Goal: Task Accomplishment & Management: Manage account settings

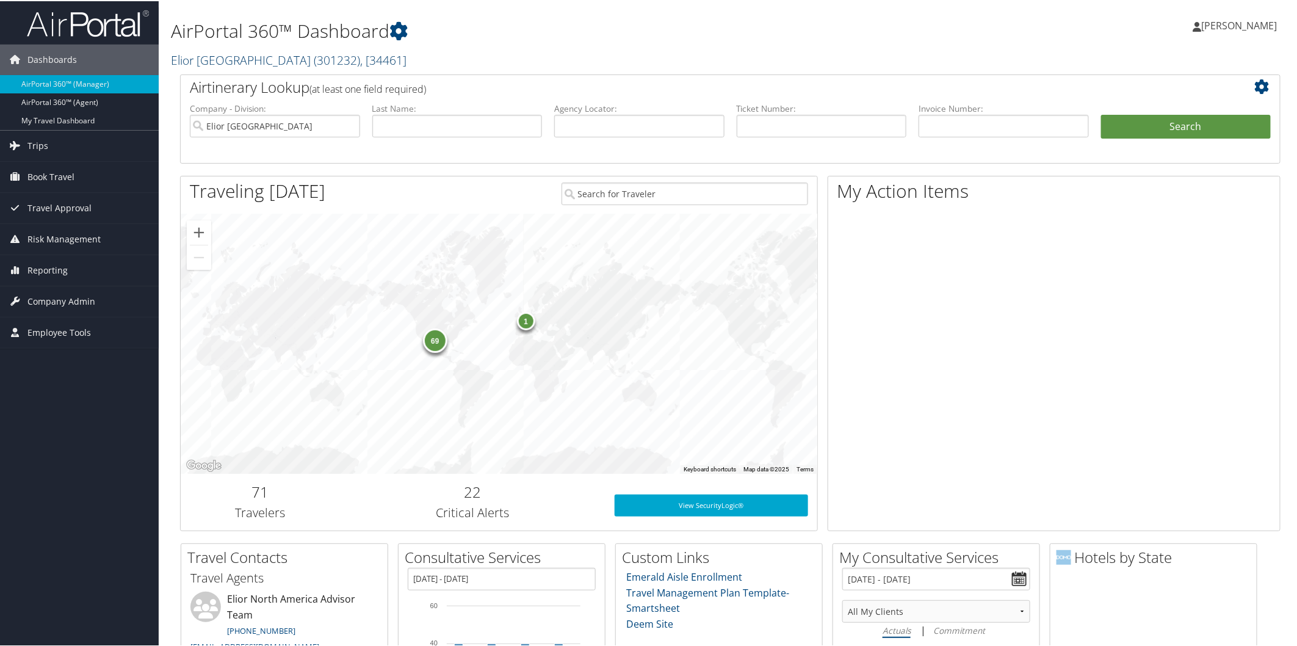
click at [259, 56] on link "Elior North America ( 301232 ) , [ 34461 ]" at bounding box center [289, 59] width 236 height 16
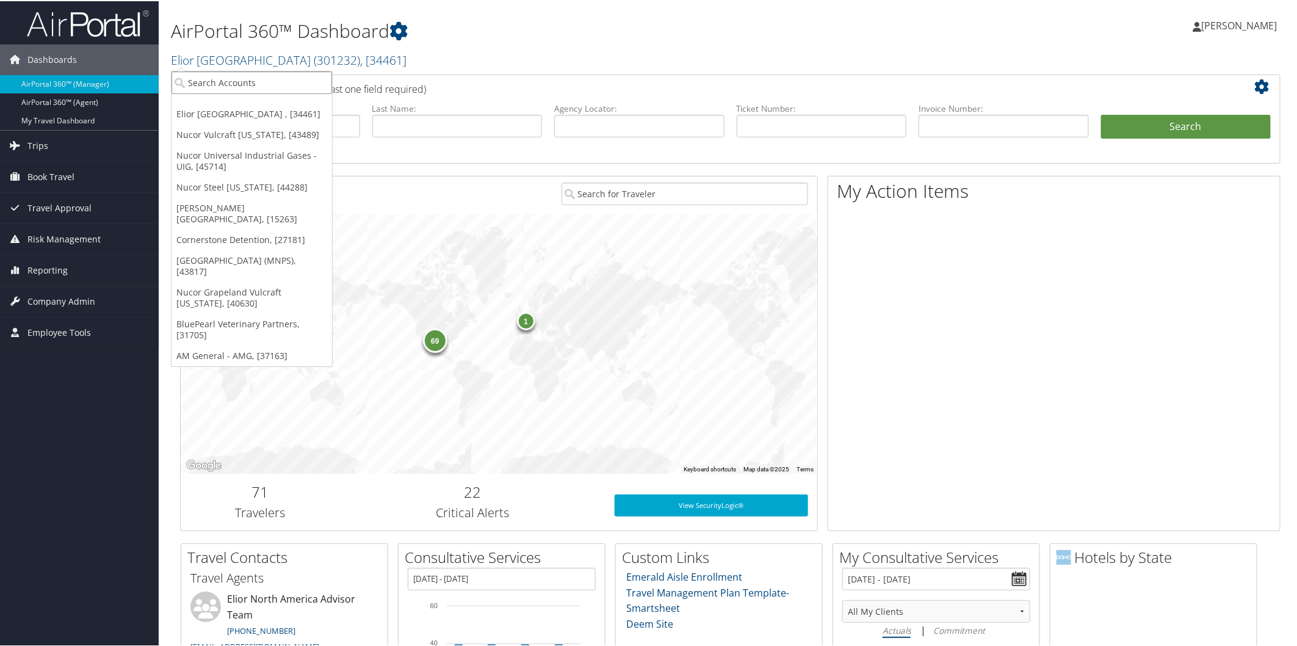
click at [276, 87] on input "search" at bounding box center [252, 81] width 161 height 23
type input "M"
type input "Nucor bus"
click at [270, 111] on div "Division" at bounding box center [289, 114] width 248 height 11
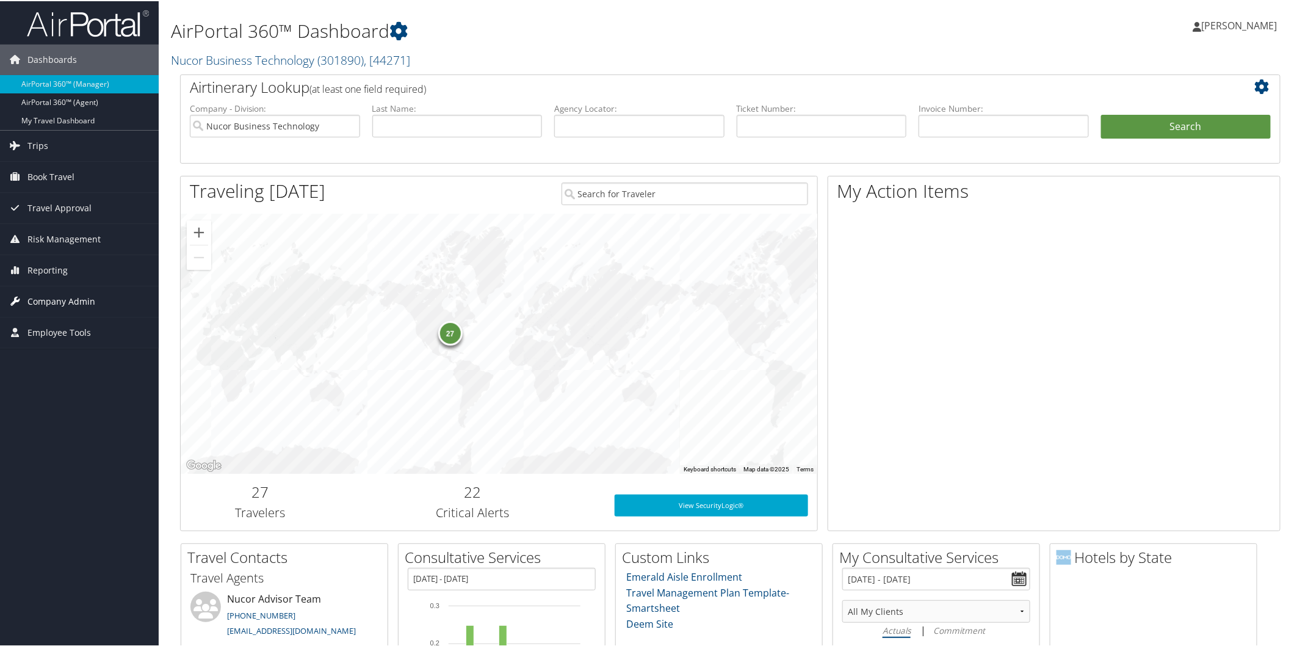
click at [82, 299] on span "Company Admin" at bounding box center [61, 300] width 68 height 31
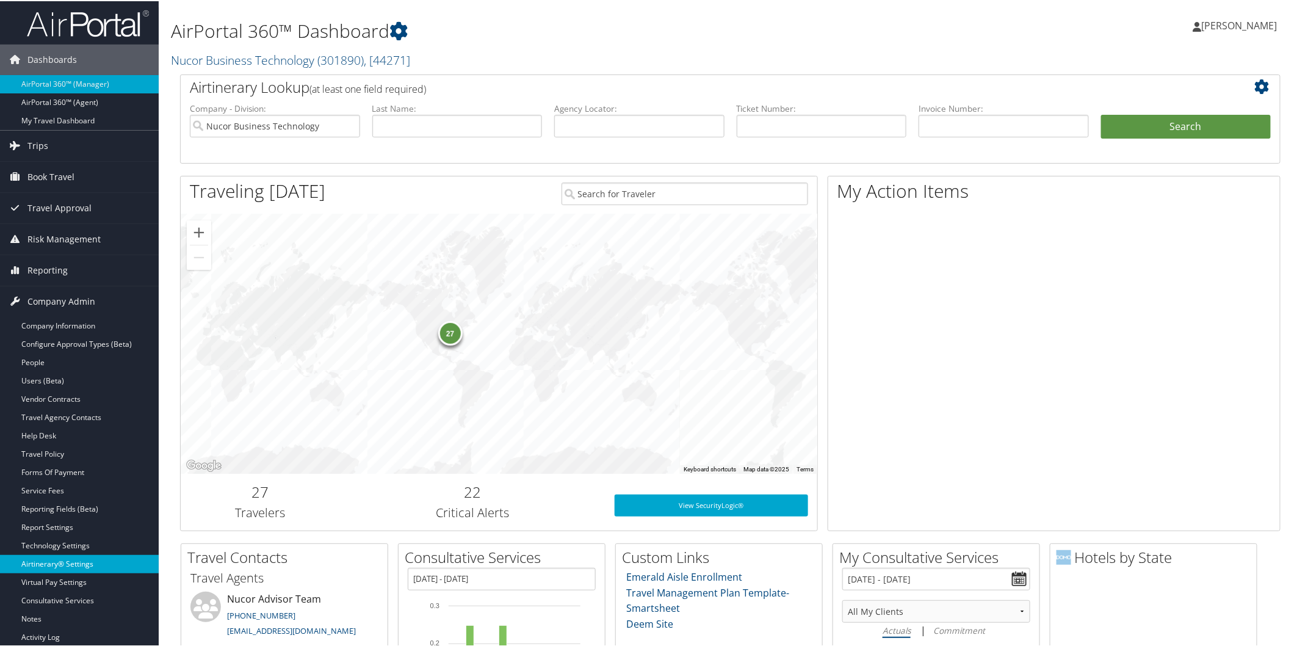
click at [96, 560] on link "Airtinerary® Settings" at bounding box center [79, 563] width 159 height 18
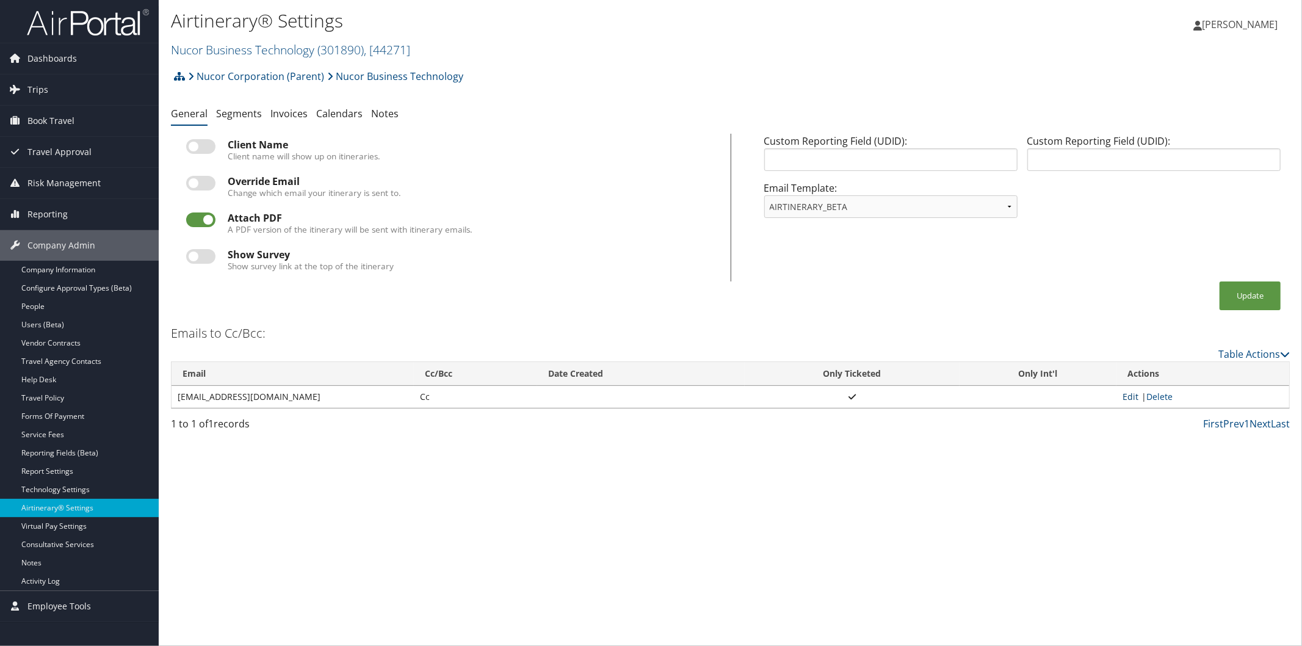
click at [1126, 399] on link "Edit" at bounding box center [1131, 397] width 16 height 12
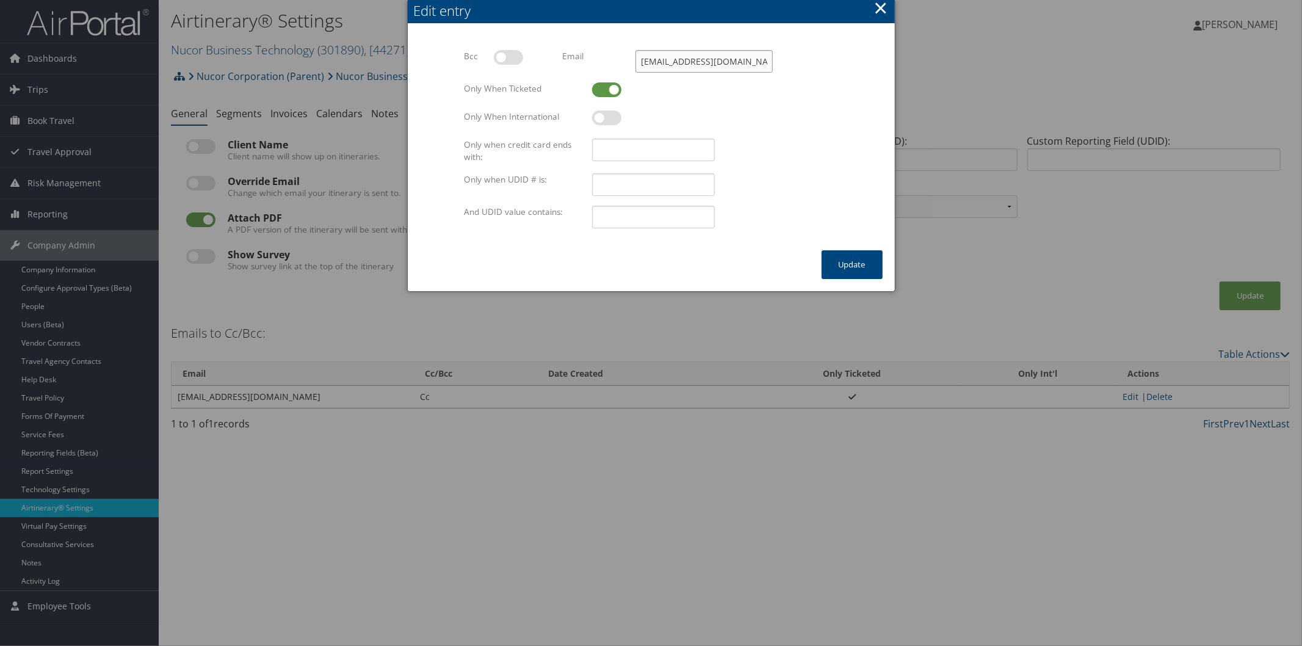
click at [731, 63] on input "NBTAP@nucor.com" at bounding box center [704, 61] width 137 height 23
type input "N"
paste input "NBT.travel@nucor.com"
type input "[DOMAIN_NAME][EMAIL_ADDRESS][DOMAIN_NAME]"
click at [852, 252] on button "Update" at bounding box center [852, 264] width 61 height 29
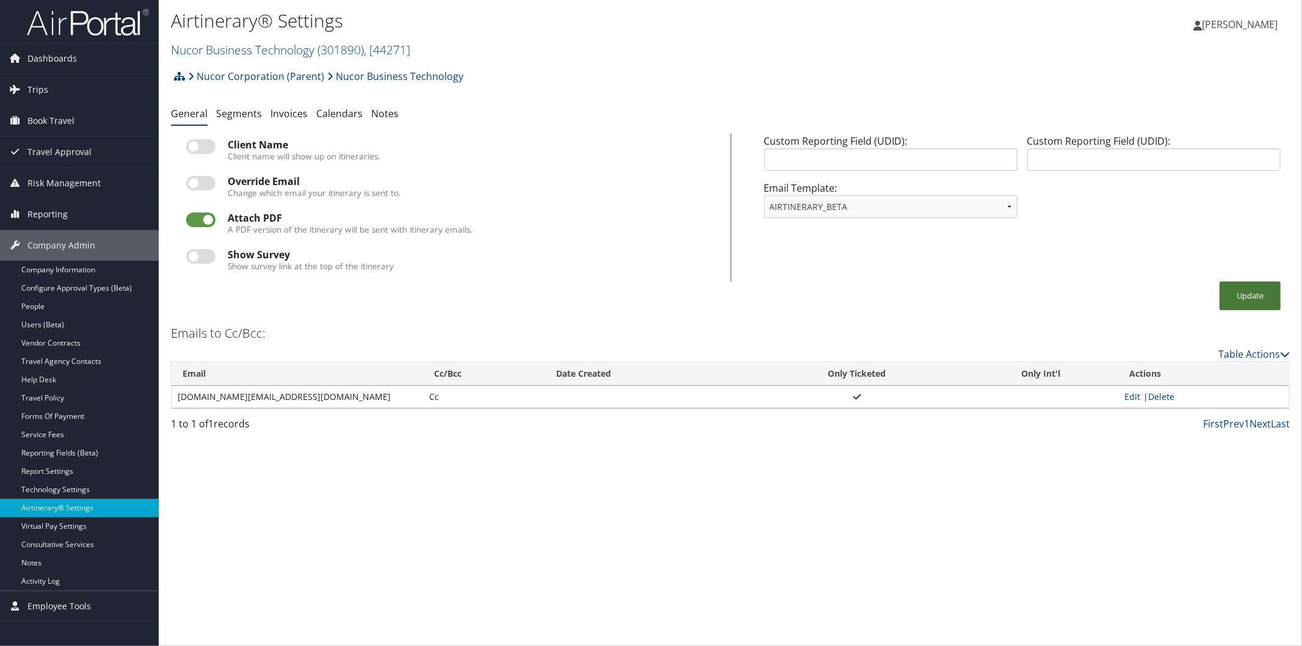
click at [1264, 291] on button "Update" at bounding box center [1250, 295] width 61 height 29
click at [1244, 300] on button "Update" at bounding box center [1250, 295] width 61 height 29
click at [1238, 289] on button "Update" at bounding box center [1250, 295] width 61 height 29
click at [236, 106] on li "Segments" at bounding box center [239, 114] width 46 height 22
click at [241, 113] on link "Segments" at bounding box center [239, 113] width 46 height 13
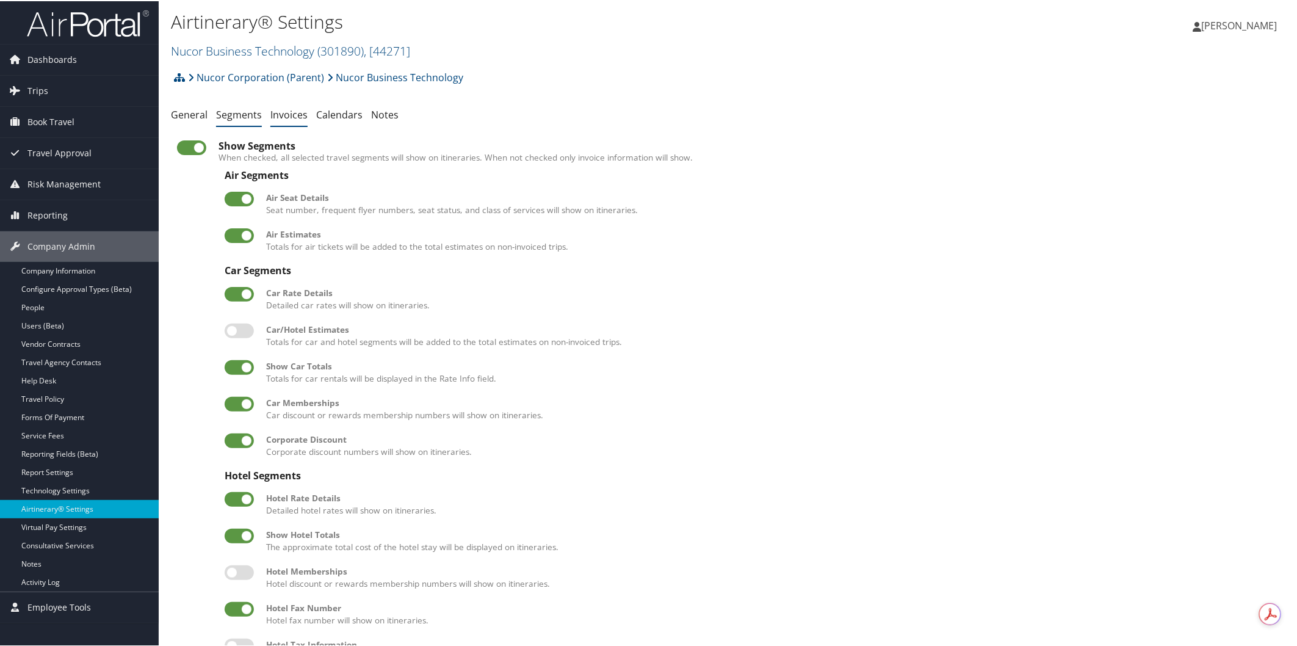
click at [294, 114] on link "Invoices" at bounding box center [288, 113] width 37 height 13
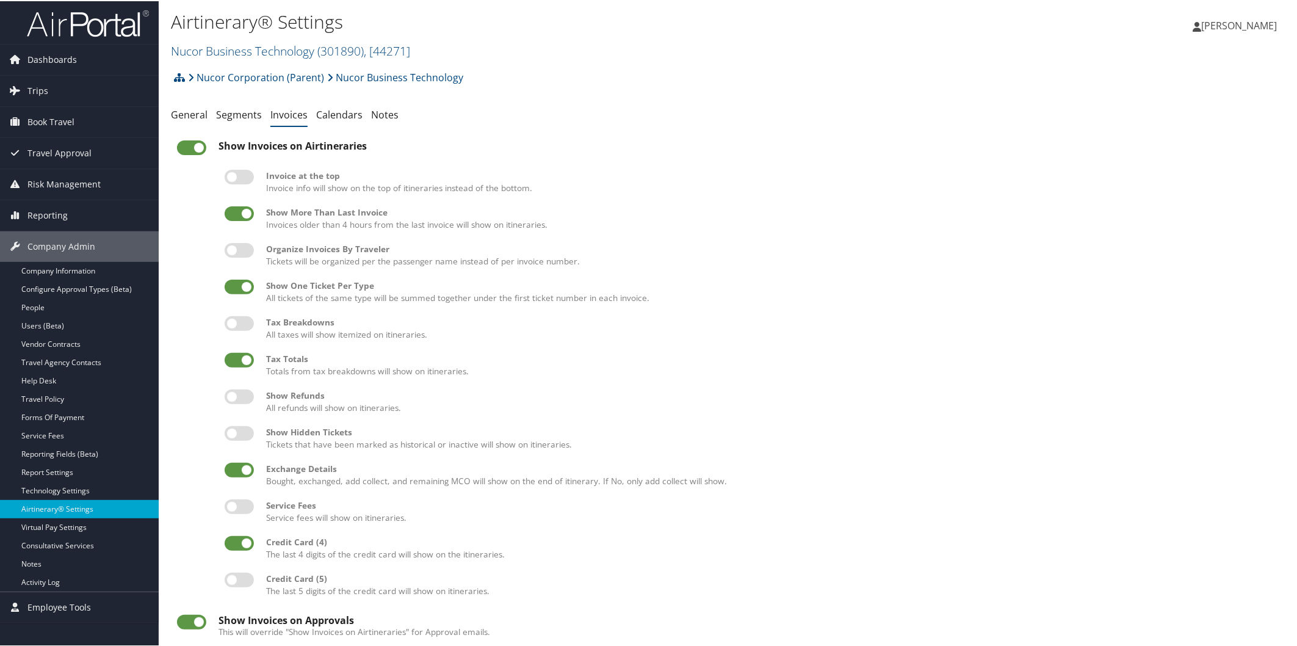
scroll to position [43, 0]
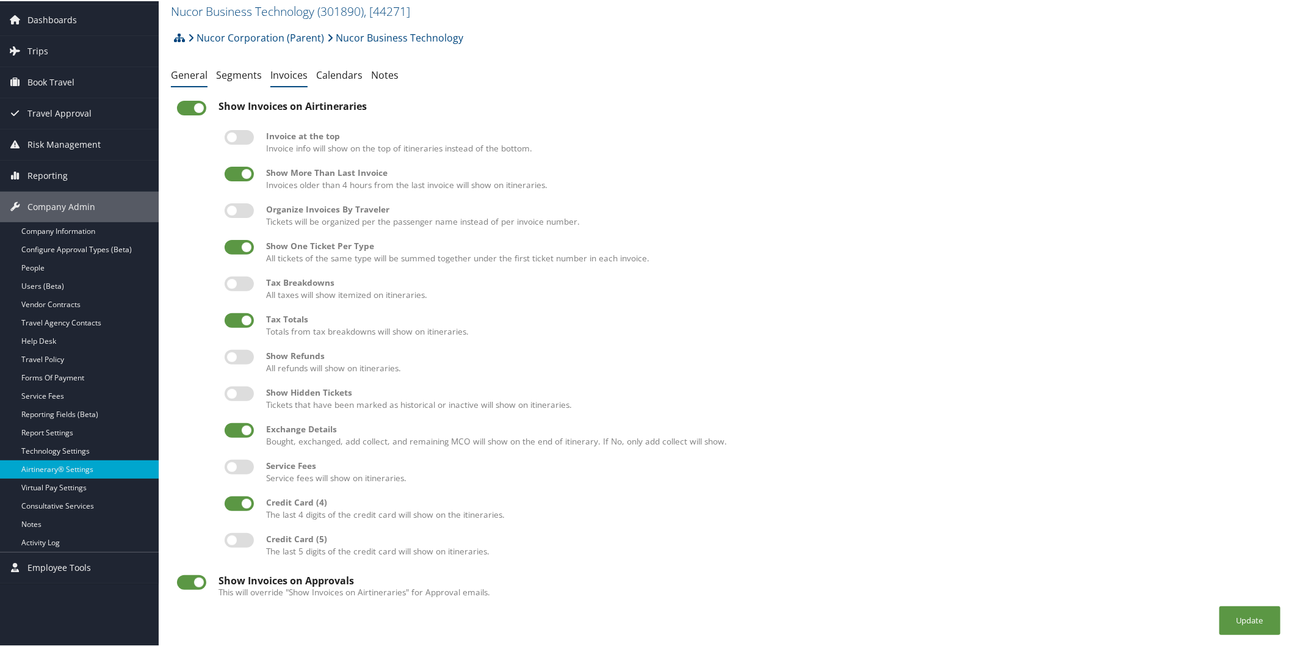
click at [194, 67] on link "General" at bounding box center [189, 73] width 37 height 13
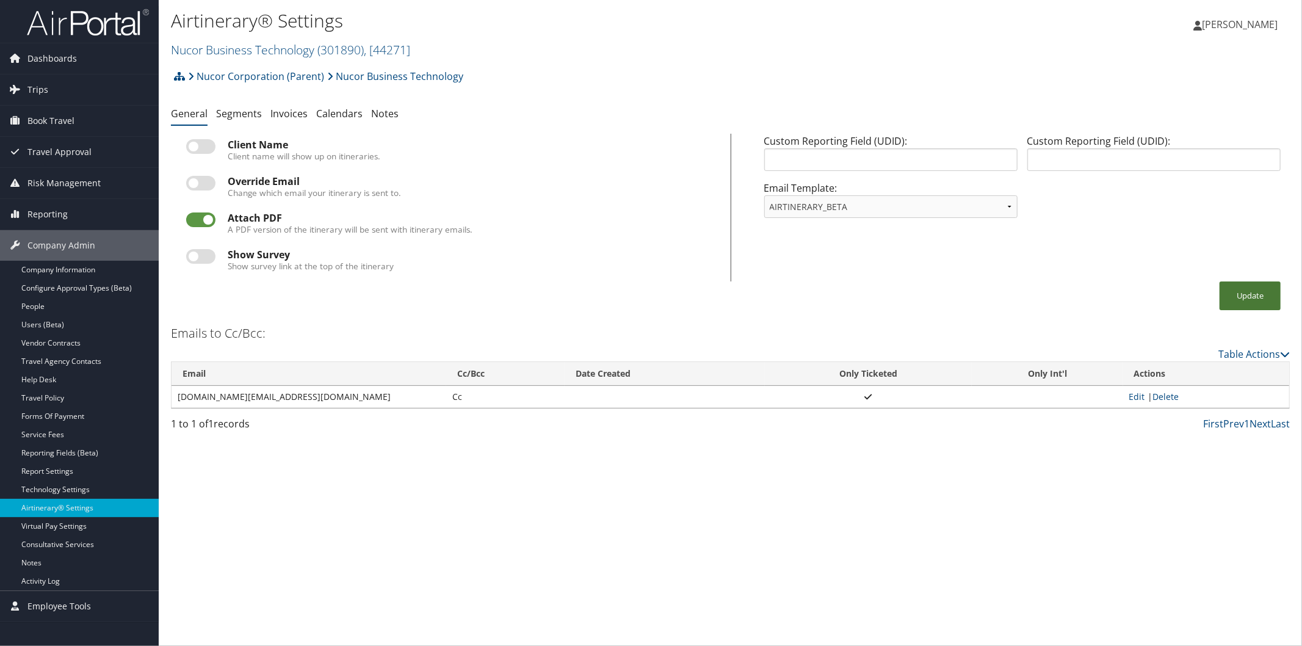
click at [1249, 294] on button "Update" at bounding box center [1250, 295] width 61 height 29
click at [49, 469] on link "Report Settings" at bounding box center [79, 471] width 159 height 18
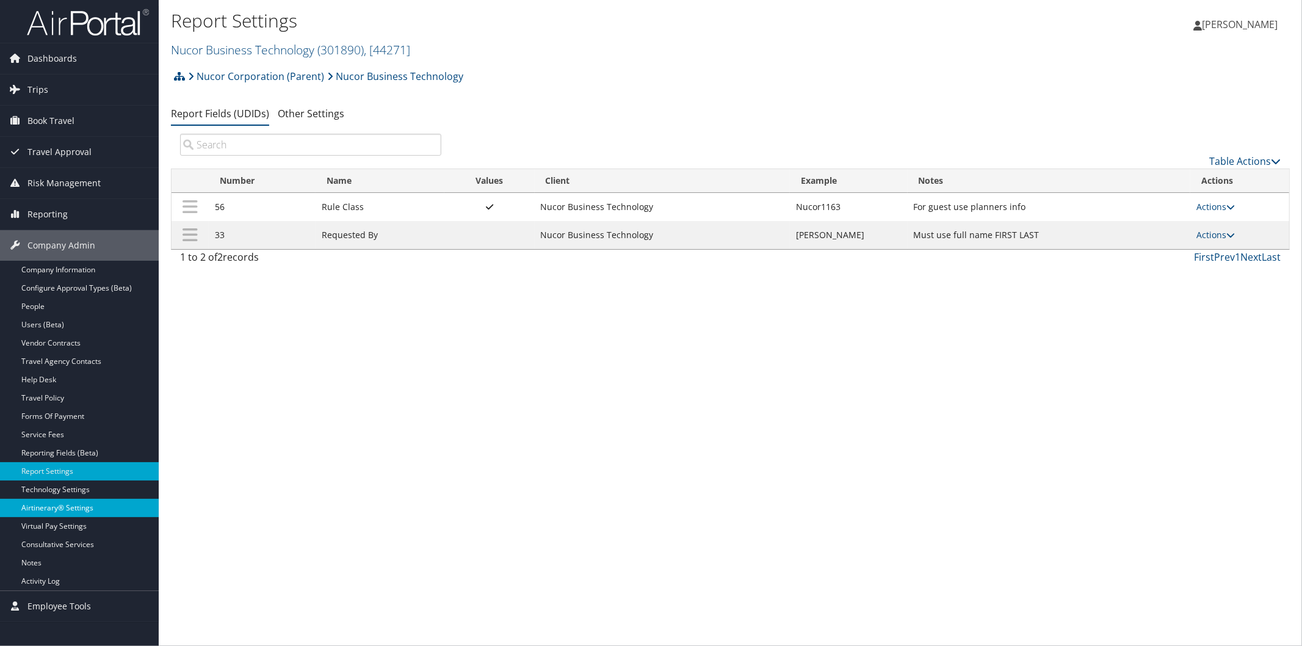
click at [75, 504] on link "Airtinerary® Settings" at bounding box center [79, 508] width 159 height 18
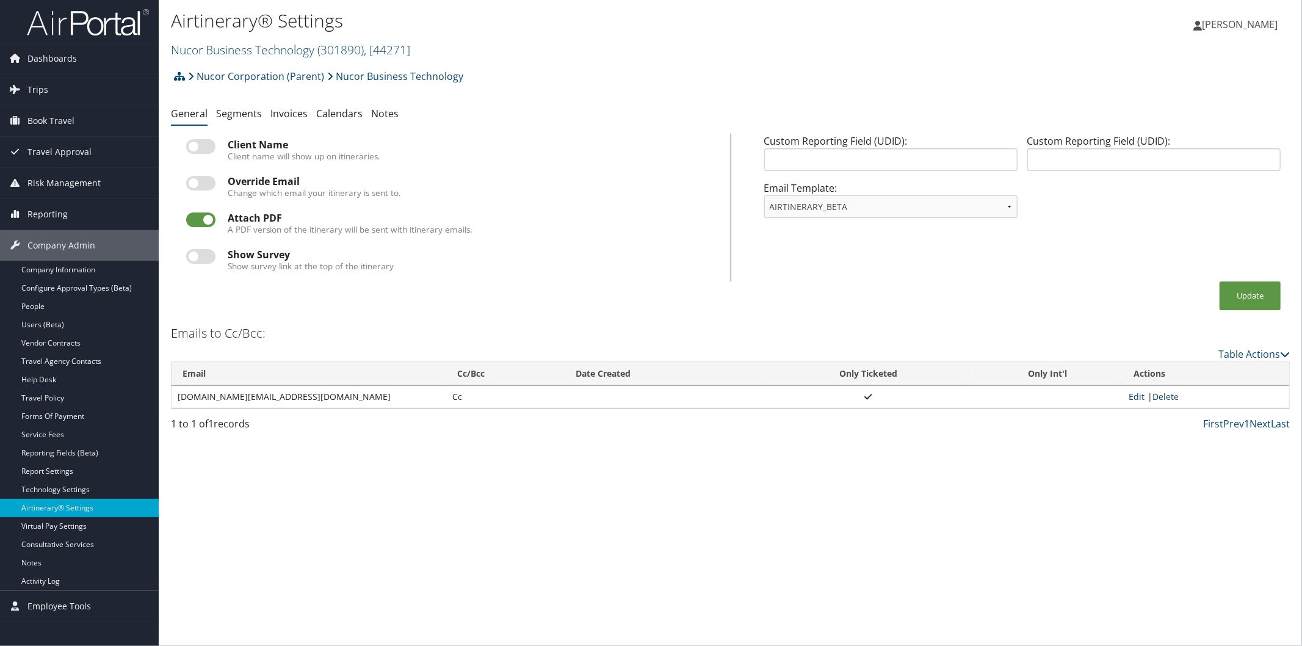
click at [632, 633] on div "Airtinerary® Settings Nucor Business Technology ( 301890 ) , [ 44271 ] Nucor Bu…" at bounding box center [730, 323] width 1143 height 646
